Goal: Transaction & Acquisition: Subscribe to service/newsletter

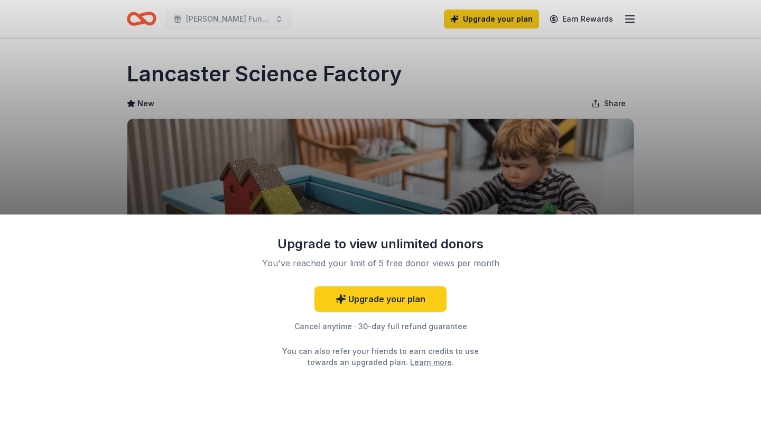
click at [580, 186] on div "Upgrade to view unlimited donors You've reached your limit of 5 free donor view…" at bounding box center [380, 214] width 761 height 429
click at [374, 193] on div "Upgrade to view unlimited donors You've reached your limit of 5 free donor view…" at bounding box center [380, 214] width 761 height 429
click at [383, 293] on link "Upgrade your plan" at bounding box center [381, 299] width 132 height 25
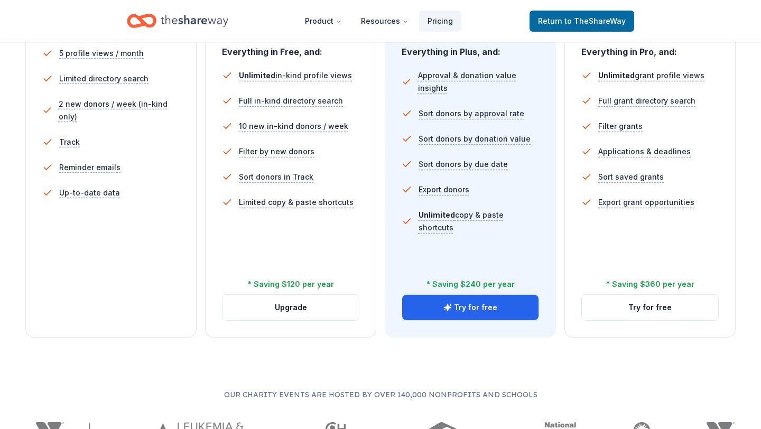
scroll to position [323, 0]
click at [305, 312] on button "Upgrade" at bounding box center [291, 306] width 136 height 25
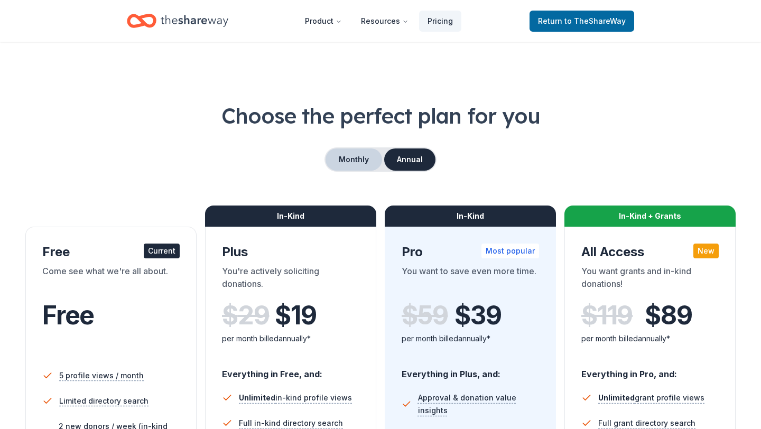
click at [363, 156] on button "Monthly" at bounding box center [354, 160] width 57 height 22
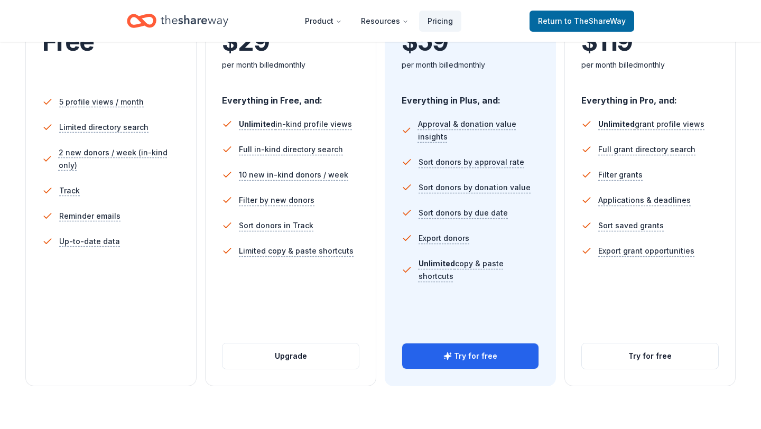
scroll to position [273, 0]
click at [317, 356] on button "Upgrade" at bounding box center [291, 356] width 136 height 25
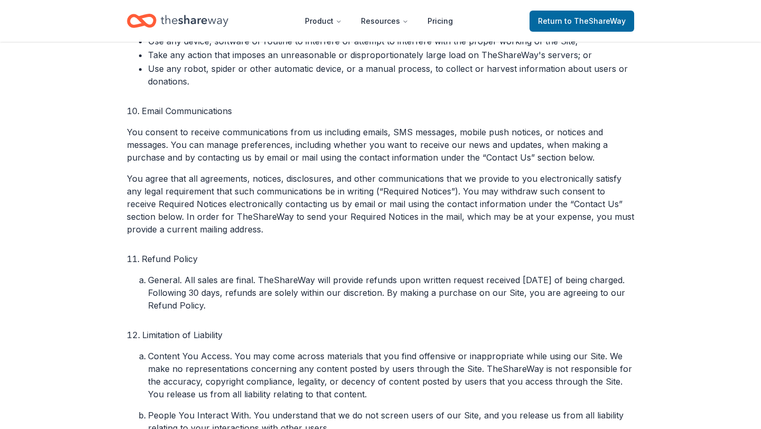
scroll to position [1858, 0]
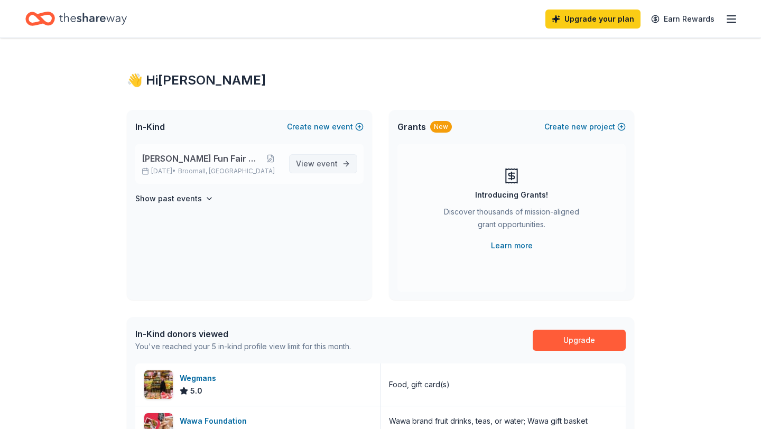
click at [311, 164] on span "View event" at bounding box center [317, 164] width 42 height 13
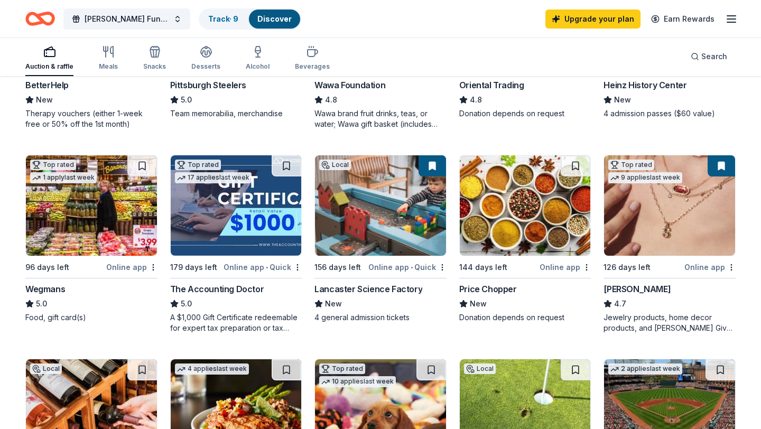
scroll to position [454, 0]
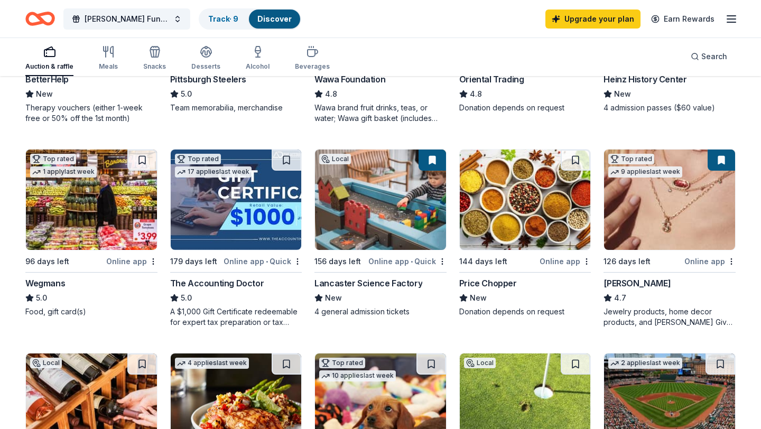
click at [379, 215] on img at bounding box center [380, 200] width 131 height 100
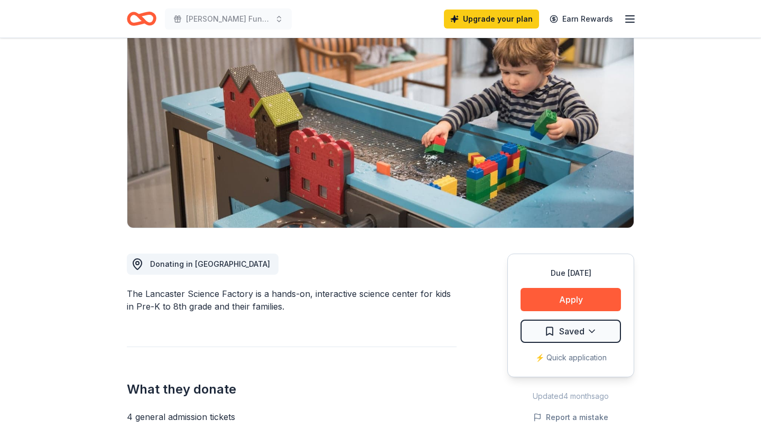
scroll to position [94, 0]
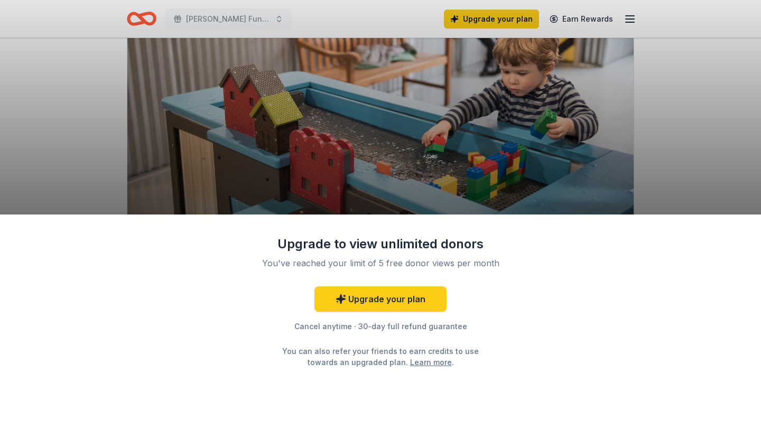
click at [547, 306] on div "Upgrade to view unlimited donors You've reached your limit of 5 free donor view…" at bounding box center [380, 322] width 761 height 215
click at [360, 304] on link "Upgrade your plan" at bounding box center [381, 299] width 132 height 25
